Goal: Contribute content: Add original content to the website for others to see

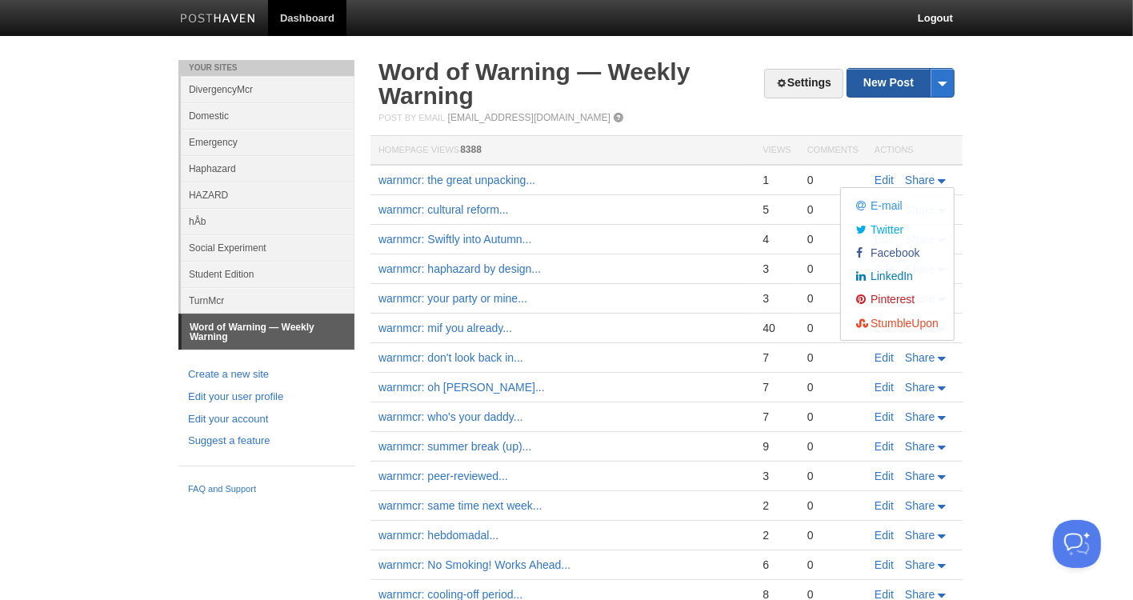
click at [887, 74] on link "New Post" at bounding box center [901, 83] width 106 height 28
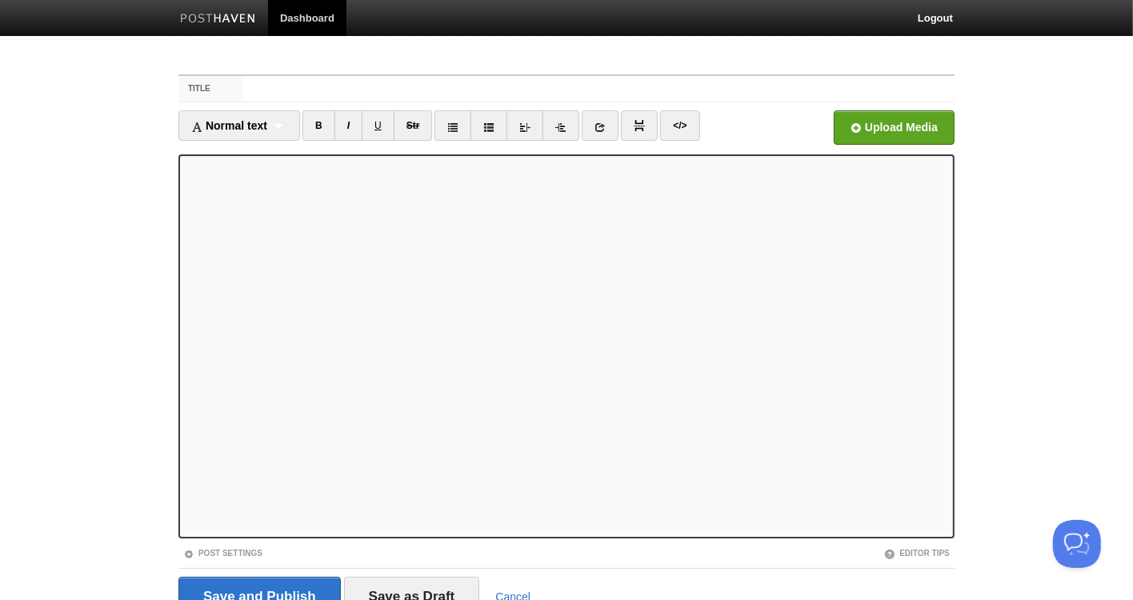
scroll to position [70, 0]
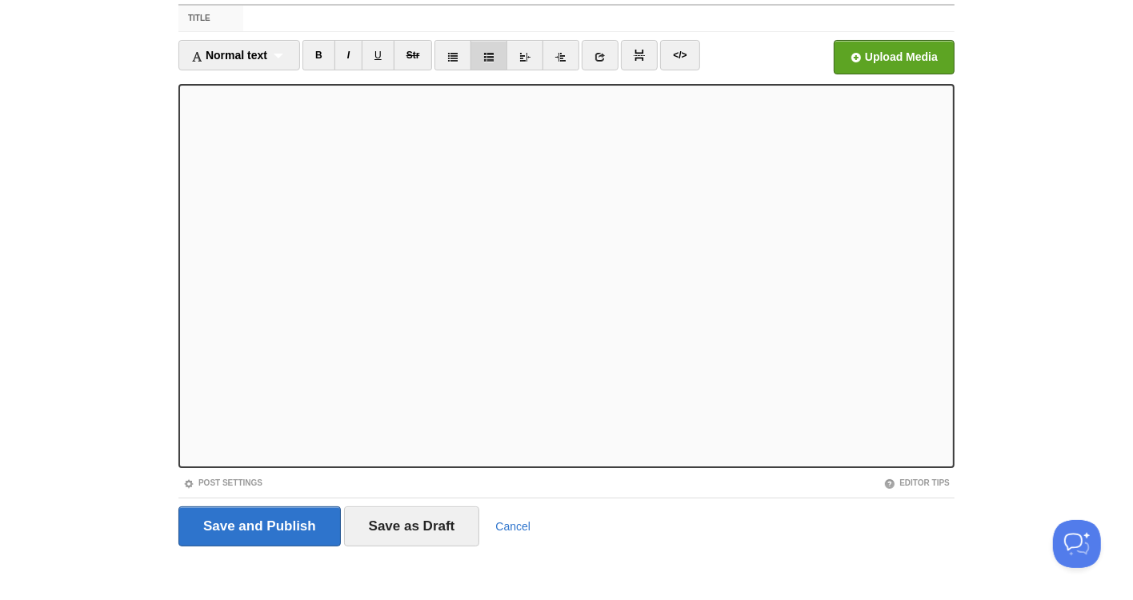
click at [487, 58] on icon at bounding box center [488, 56] width 11 height 11
click at [487, 57] on icon at bounding box center [488, 56] width 11 height 11
click at [295, 52] on div "Normal text Normal text Heading 1 Heading 2 Heading 3" at bounding box center [239, 55] width 122 height 30
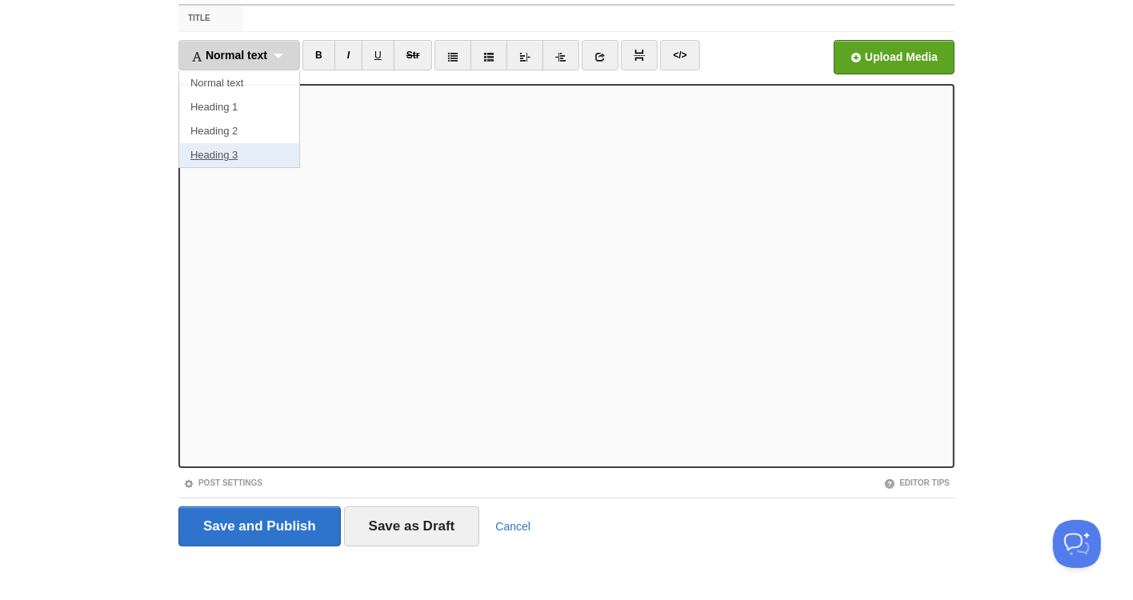
click at [275, 148] on link "Heading 3" at bounding box center [239, 155] width 120 height 24
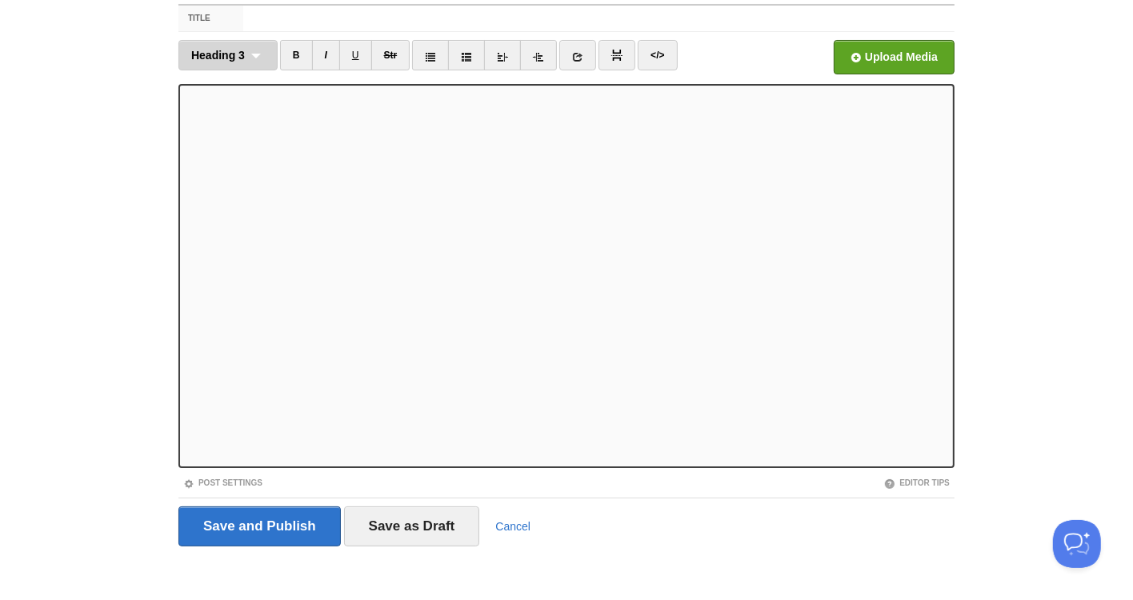
click at [254, 49] on div "Heading 3 Normal text Heading 1 Heading 2 Heading 3" at bounding box center [227, 55] width 99 height 30
click at [235, 156] on link "Heading 3" at bounding box center [228, 155] width 98 height 24
click at [182, 322] on iframe at bounding box center [566, 276] width 776 height 384
click at [182, 209] on iframe at bounding box center [566, 276] width 776 height 384
click at [253, 50] on div "Heading 3 Normal text Heading 1 Heading 2 Heading 3" at bounding box center [227, 55] width 99 height 30
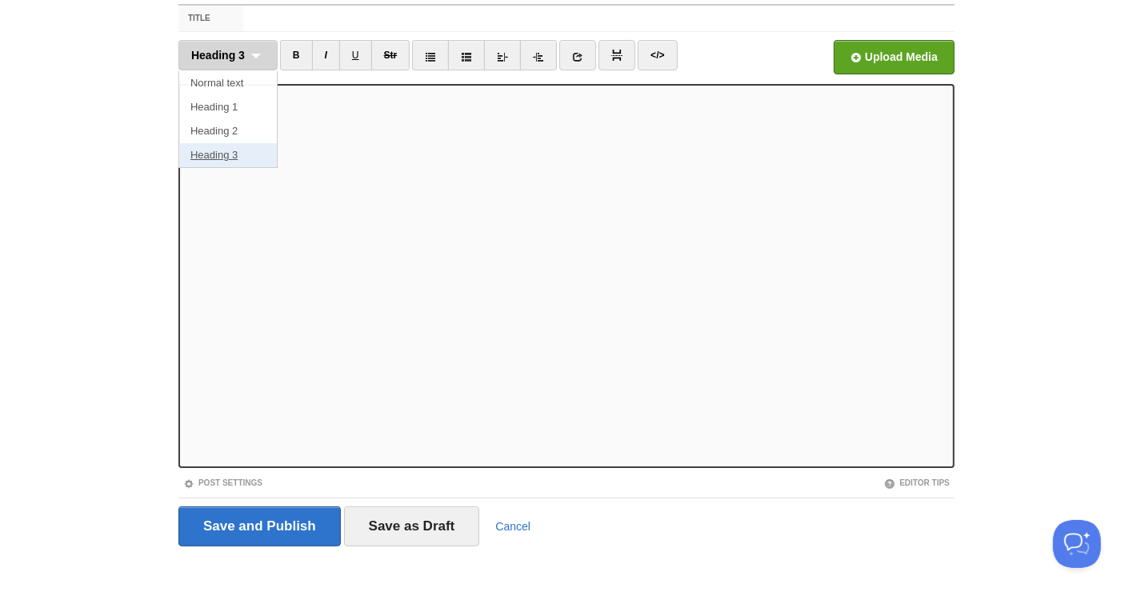
click at [231, 147] on link "Heading 3" at bounding box center [228, 155] width 98 height 24
click at [255, 49] on div "Heading 3 Normal text Heading 1 Heading 2 Heading 3" at bounding box center [227, 55] width 99 height 30
click at [226, 149] on link "Heading 3" at bounding box center [228, 155] width 98 height 24
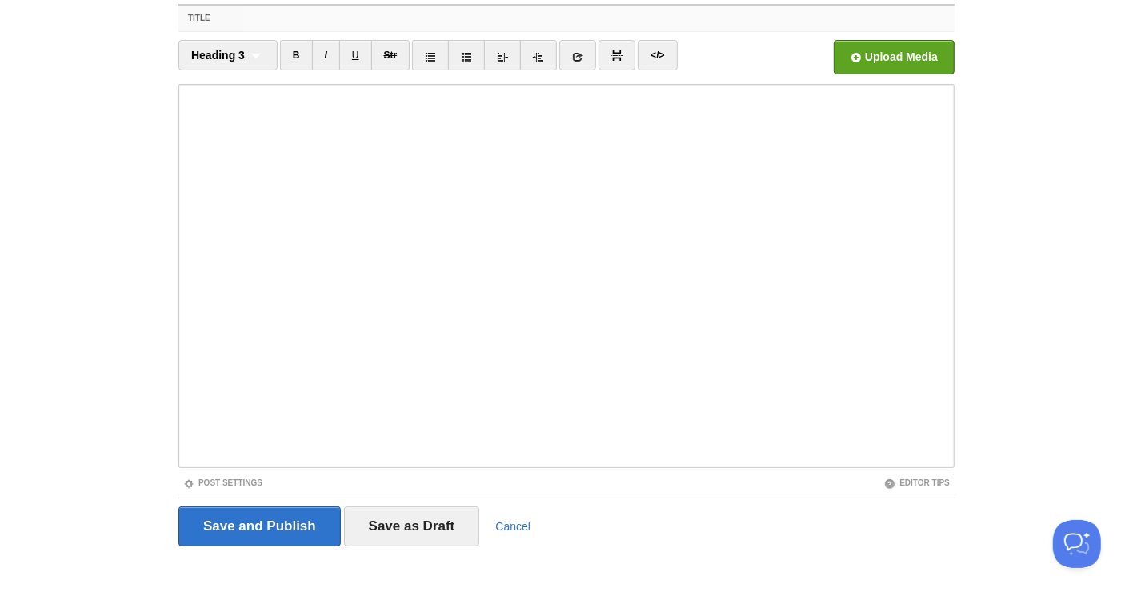
click at [275, 26] on input "Title" at bounding box center [599, 19] width 712 height 26
type input "warnmcr: Pugh, [PERSON_NAME], [PERSON_NAME]..."
click at [248, 482] on link "Post Settings" at bounding box center [222, 483] width 79 height 9
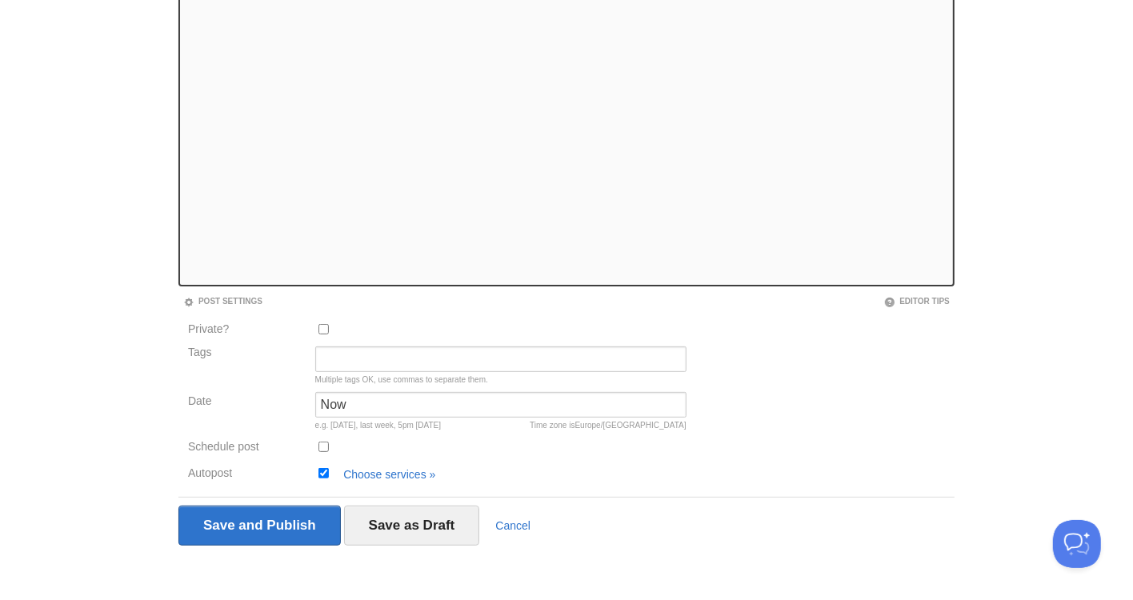
scroll to position [253, 0]
click at [325, 446] on input "Schedule post" at bounding box center [324, 446] width 10 height 10
checkbox input "true"
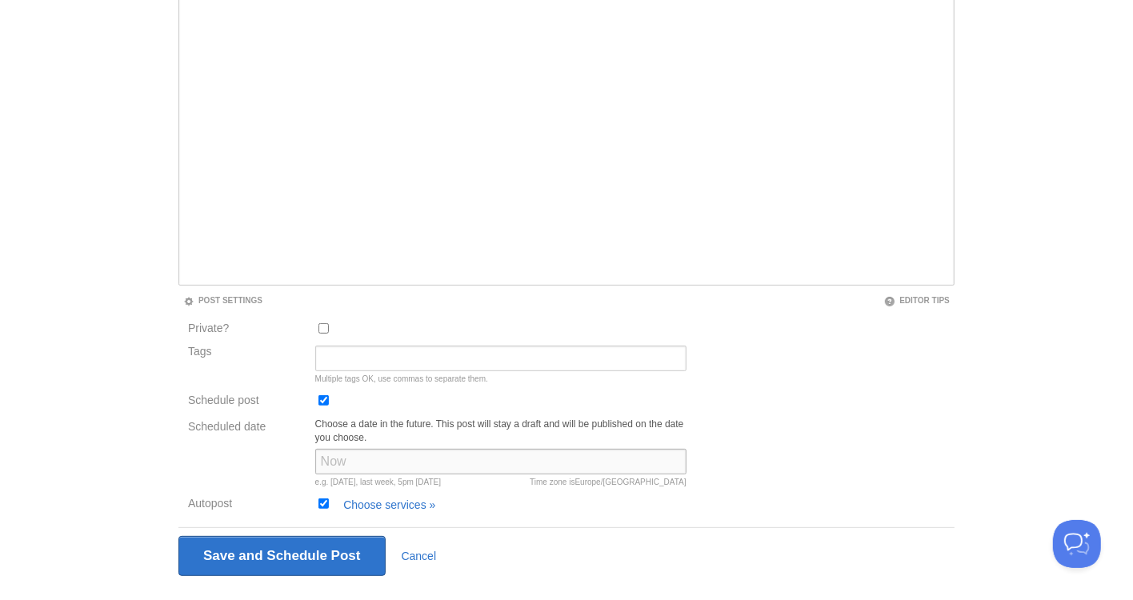
click at [363, 460] on input "Scheduled date" at bounding box center [500, 462] width 371 height 26
click at [403, 461] on input "[DATE] at 11" at bounding box center [500, 462] width 371 height 26
type input "[DATE] at 11am"
click at [387, 487] on div "Choose a date in the future. This post will stay a draft and will be published …" at bounding box center [501, 456] width 381 height 77
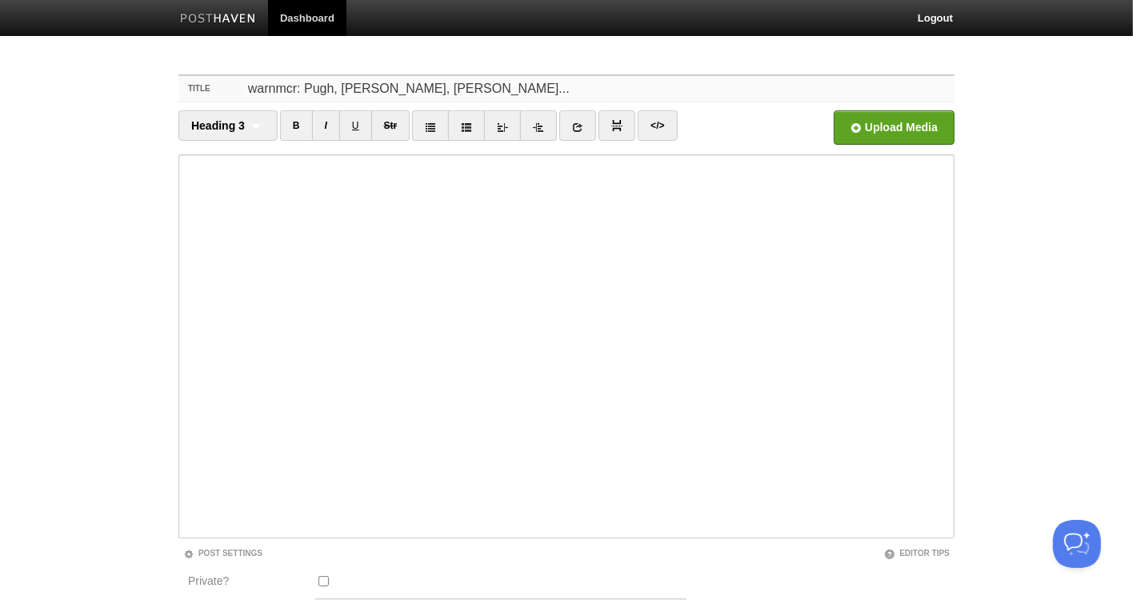
drag, startPoint x: 503, startPoint y: 94, endPoint x: 187, endPoint y: 90, distance: 315.4
click at [243, 90] on input "warnmcr: Pugh, [PERSON_NAME], [PERSON_NAME]..." at bounding box center [599, 89] width 712 height 26
click at [227, 547] on div "Post Settings" at bounding box center [372, 554] width 388 height 14
click at [229, 549] on link "Post Settings" at bounding box center [222, 553] width 79 height 9
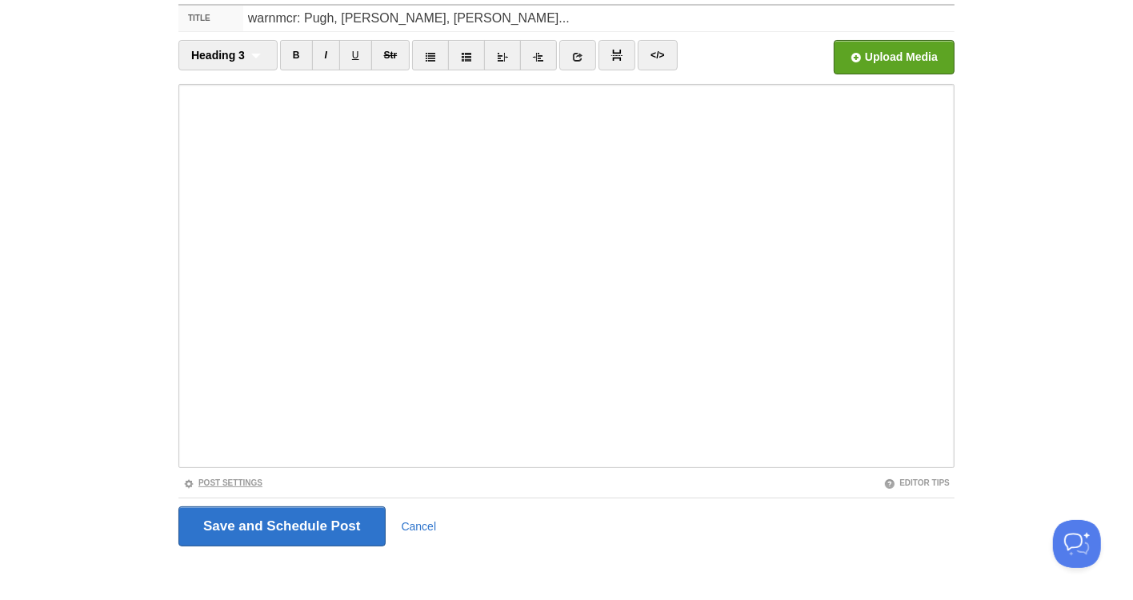
click at [235, 482] on link "Post Settings" at bounding box center [222, 483] width 79 height 9
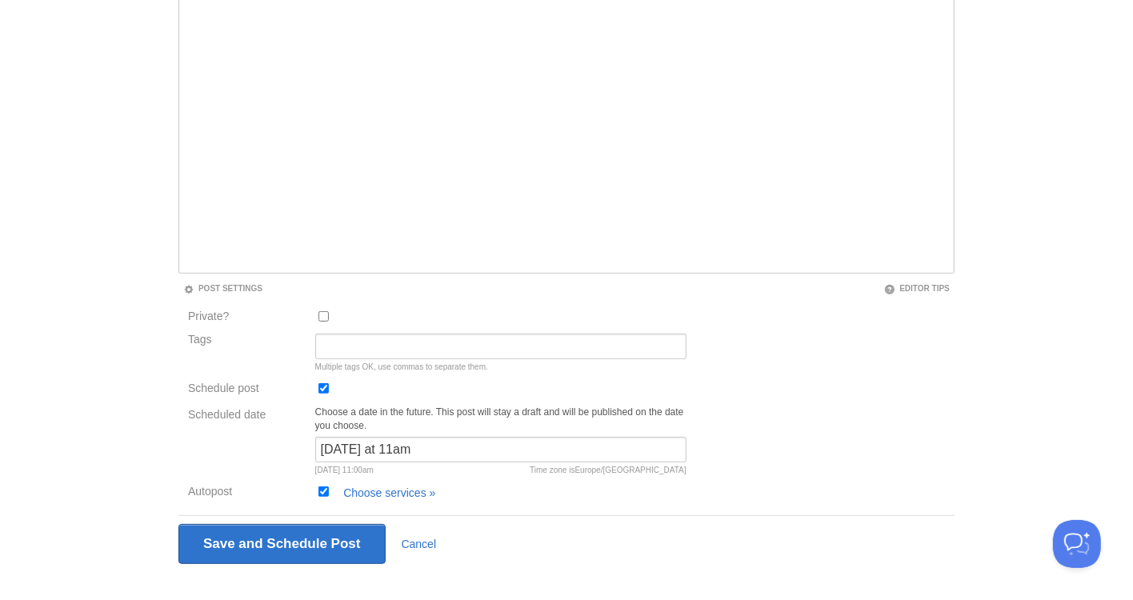
scroll to position [284, 0]
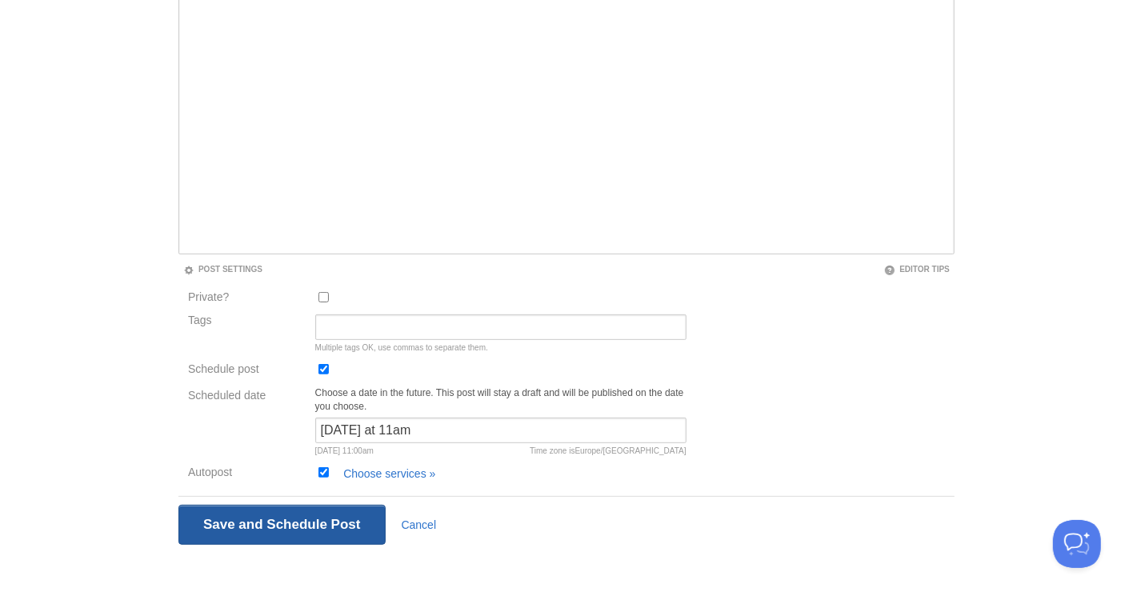
click at [332, 516] on input "Save and Publish" at bounding box center [281, 525] width 207 height 40
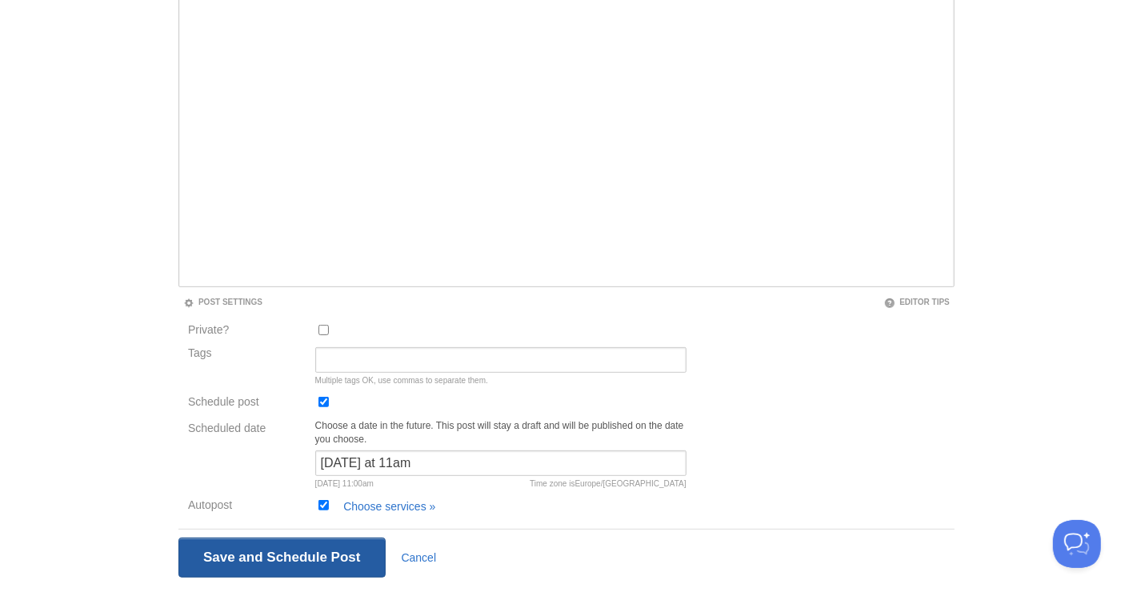
scroll to position [59, 0]
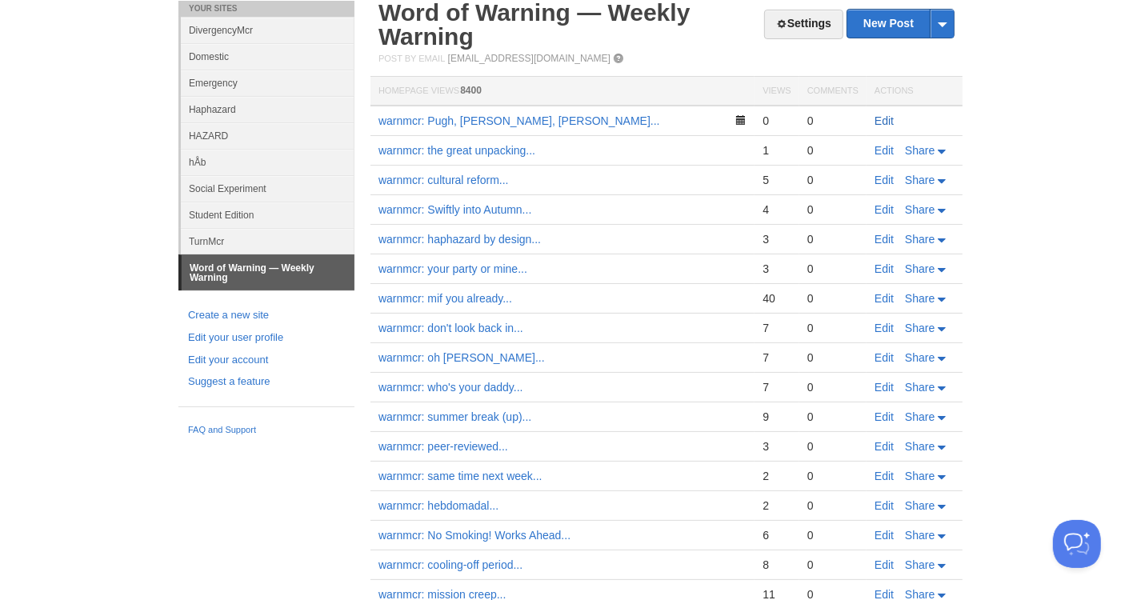
click at [883, 119] on link "Edit" at bounding box center [884, 120] width 19 height 13
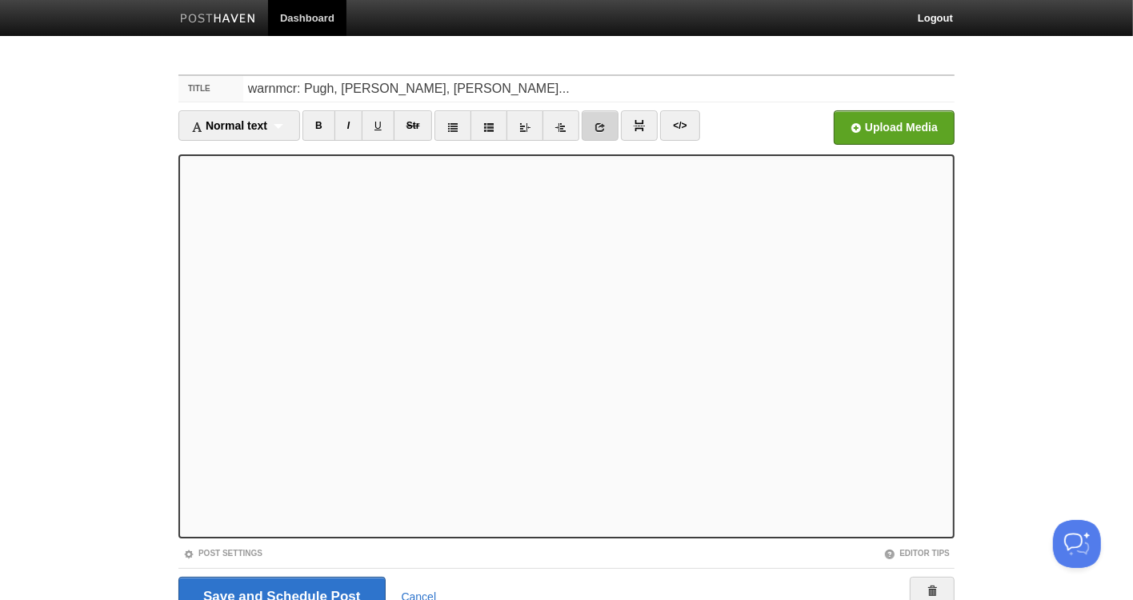
click at [606, 130] on link at bounding box center [600, 125] width 37 height 30
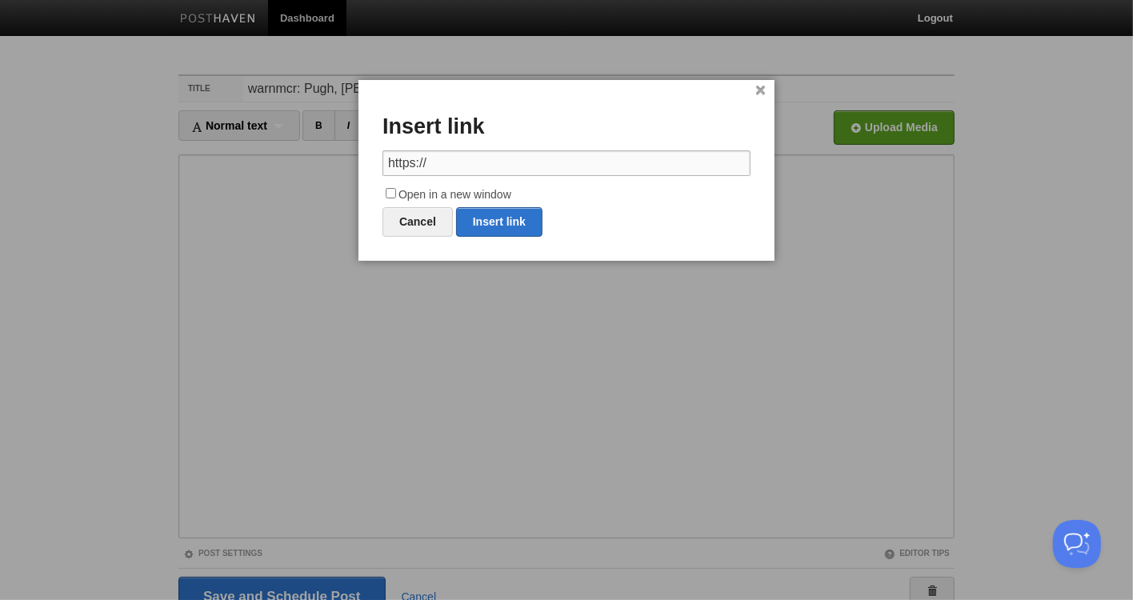
drag, startPoint x: 491, startPoint y: 159, endPoint x: 343, endPoint y: 155, distance: 148.1
click at [383, 155] on input "https://" at bounding box center [567, 163] width 368 height 26
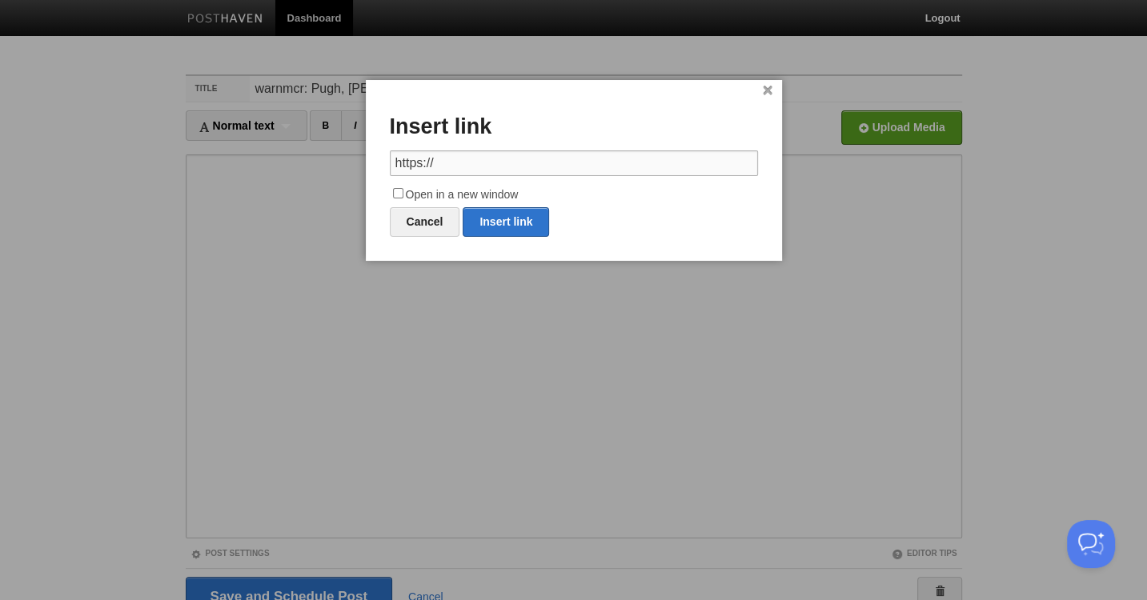
paste input "[DOMAIN_NAME][URL]"
type input "[URL][DOMAIN_NAME]"
click at [395, 190] on input "Open in a new window" at bounding box center [398, 193] width 10 height 10
checkbox input "true"
click at [487, 213] on link "Insert link" at bounding box center [506, 222] width 86 height 30
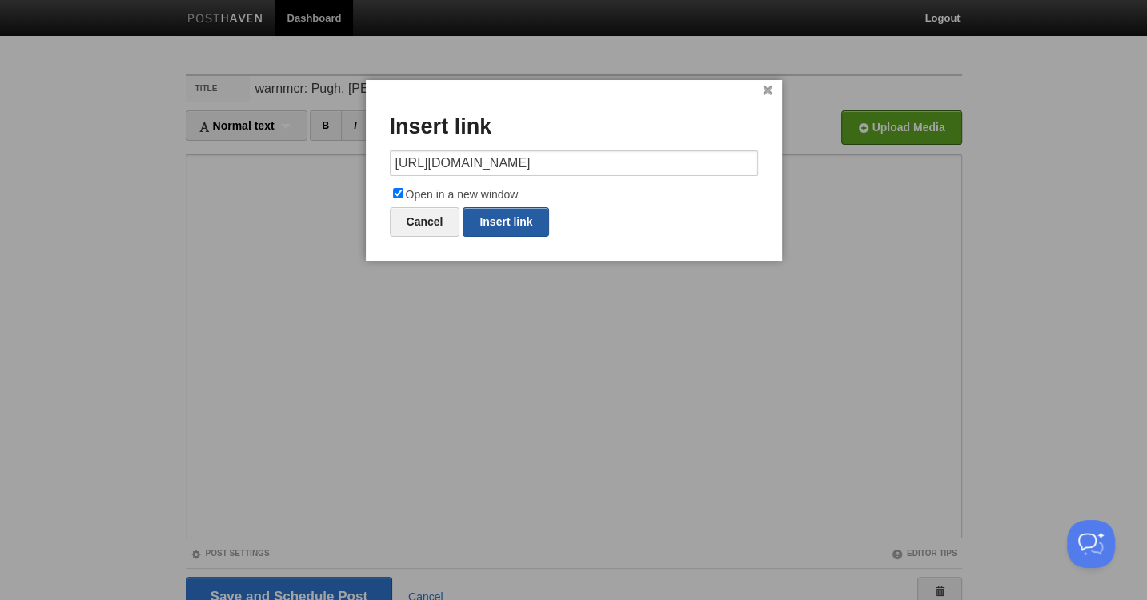
type input "https://"
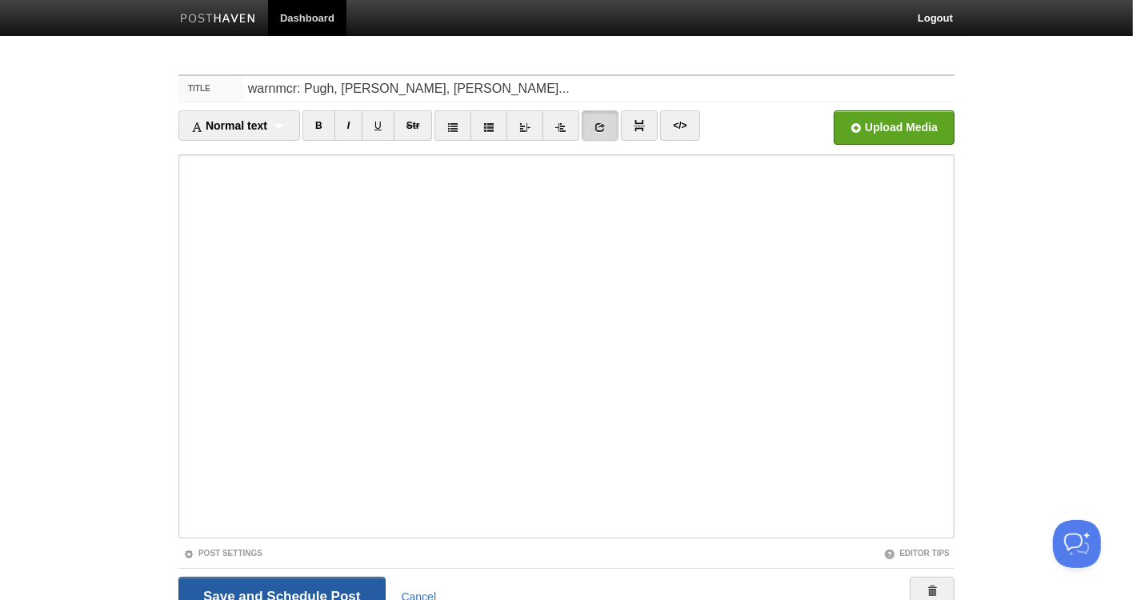
click at [331, 583] on input "Save and Publish" at bounding box center [281, 597] width 207 height 40
